Goal: Check status: Check status

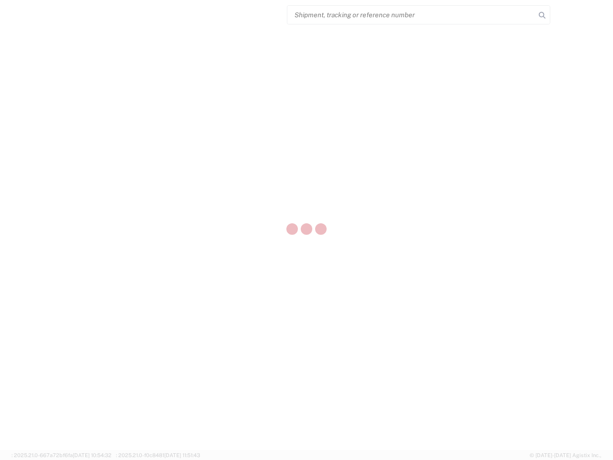
select select "US"
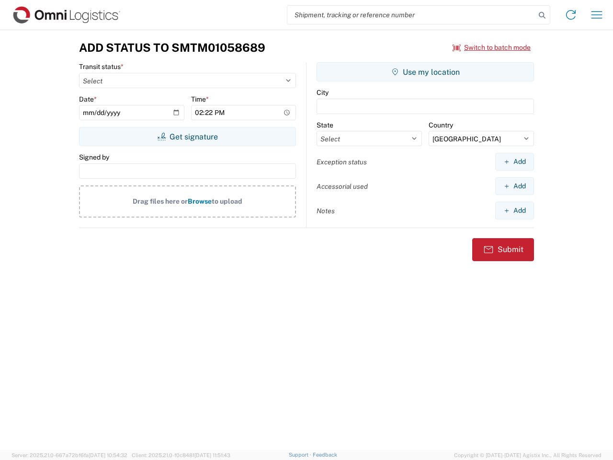
click at [412, 15] on input "search" at bounding box center [412, 15] width 248 height 18
click at [542, 15] on icon at bounding box center [542, 15] width 13 height 13
click at [571, 15] on icon at bounding box center [571, 14] width 15 height 15
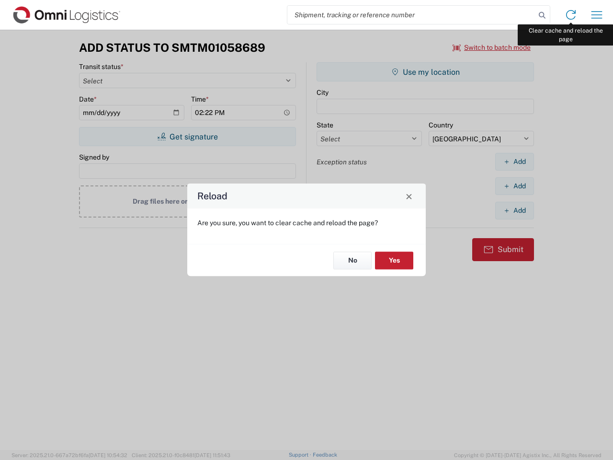
click at [597, 15] on div "Reload Are you sure, you want to clear cache and reload the page? No Yes" at bounding box center [306, 230] width 613 height 460
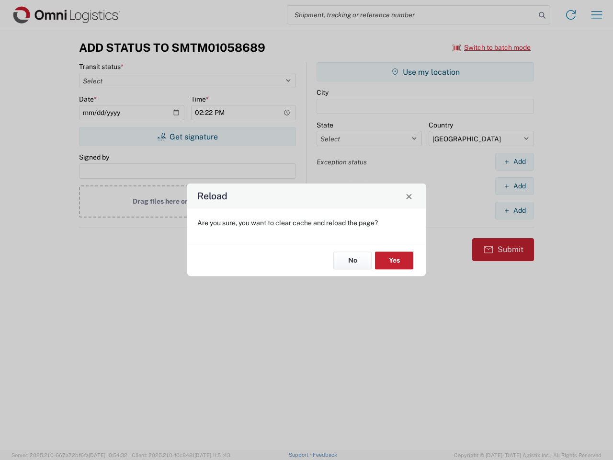
click at [492, 47] on div "Reload Are you sure, you want to clear cache and reload the page? No Yes" at bounding box center [306, 230] width 613 height 460
click at [187, 137] on div "Reload Are you sure, you want to clear cache and reload the page? No Yes" at bounding box center [306, 230] width 613 height 460
click at [426, 72] on div "Reload Are you sure, you want to clear cache and reload the page? No Yes" at bounding box center [306, 230] width 613 height 460
click at [515, 161] on div "Reload Are you sure, you want to clear cache and reload the page? No Yes" at bounding box center [306, 230] width 613 height 460
click at [515, 186] on div "Reload Are you sure, you want to clear cache and reload the page? No Yes" at bounding box center [306, 230] width 613 height 460
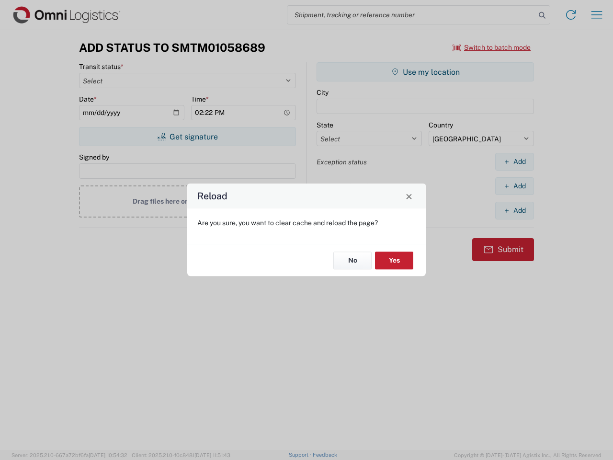
click at [515, 210] on div "Reload Are you sure, you want to clear cache and reload the page? No Yes" at bounding box center [306, 230] width 613 height 460
